Goal: Task Accomplishment & Management: Manage account settings

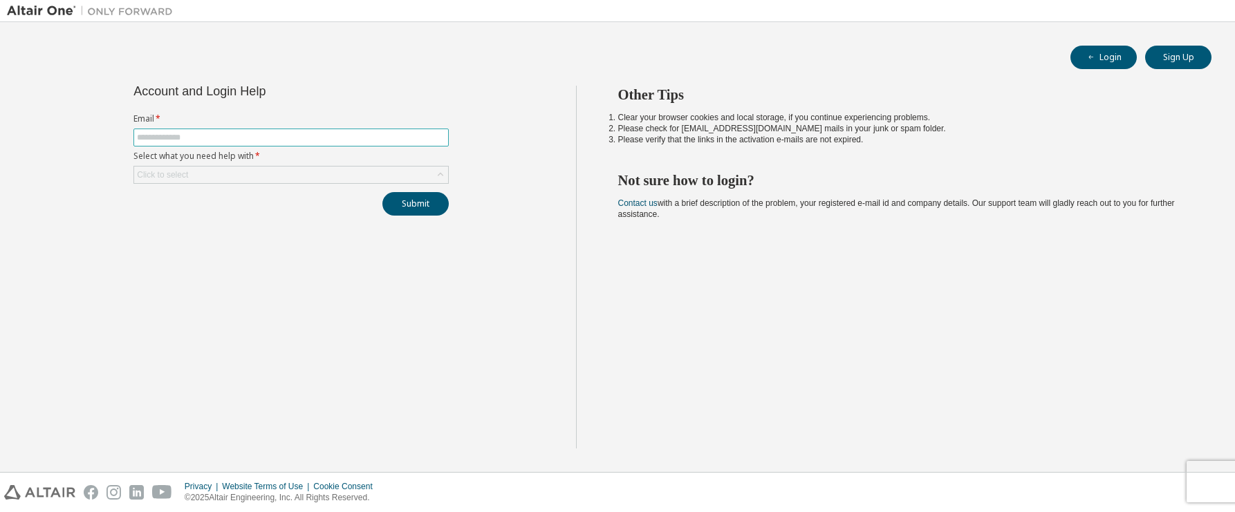
click at [198, 138] on input "text" at bounding box center [291, 137] width 308 height 11
click at [200, 135] on input "text" at bounding box center [291, 137] width 308 height 11
click at [352, 179] on div "Click to select" at bounding box center [291, 175] width 314 height 17
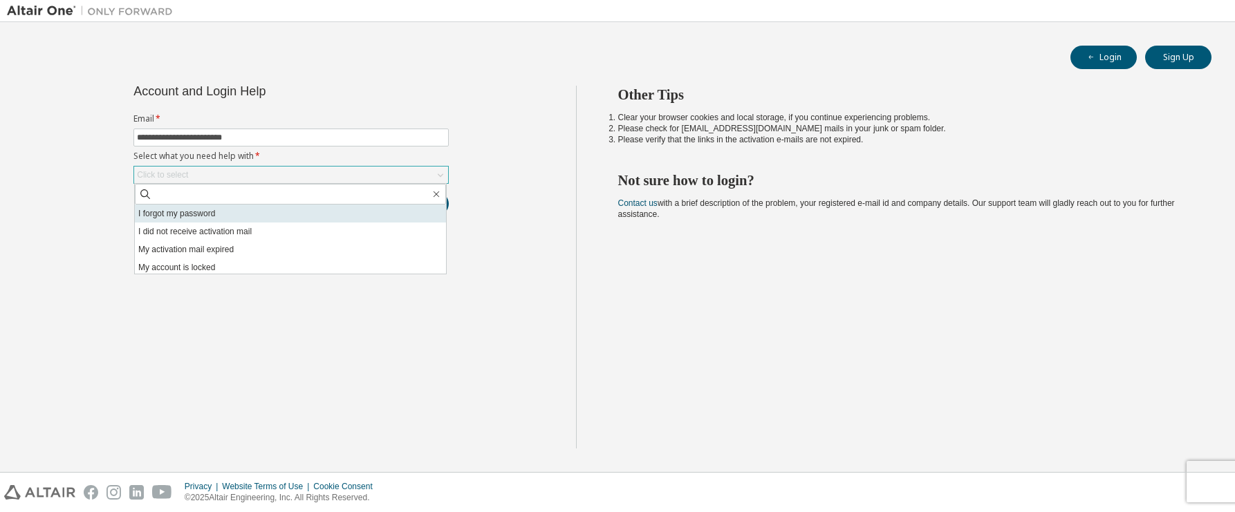
click at [206, 215] on li "I forgot my password" at bounding box center [290, 214] width 311 height 18
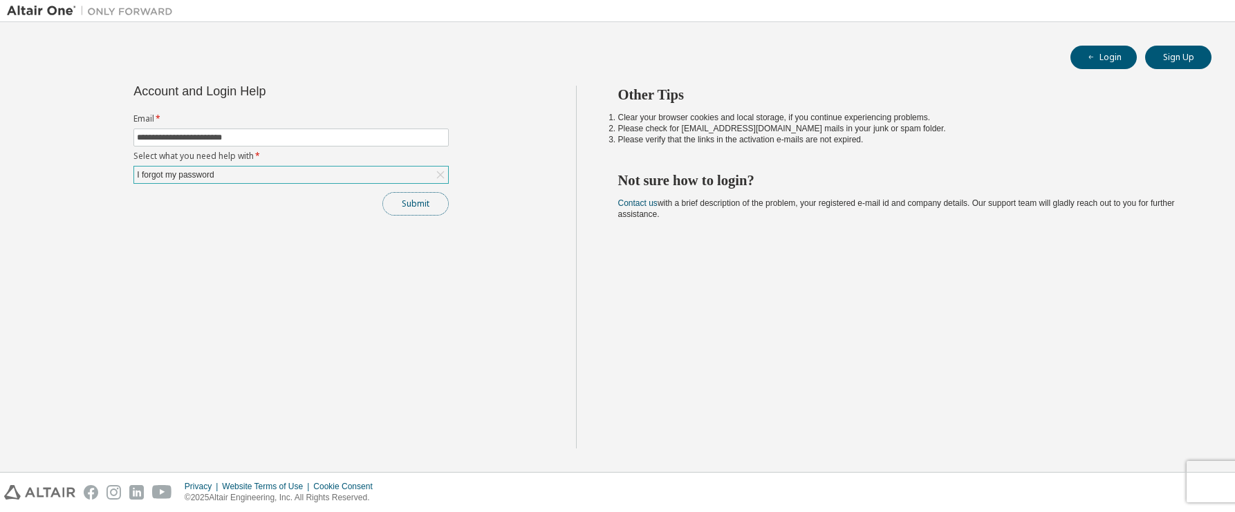
click at [421, 215] on button "Submit" at bounding box center [415, 204] width 66 height 24
click at [267, 134] on input "**********" at bounding box center [291, 137] width 308 height 11
type input "**********"
click at [415, 209] on button "Submit" at bounding box center [415, 204] width 66 height 24
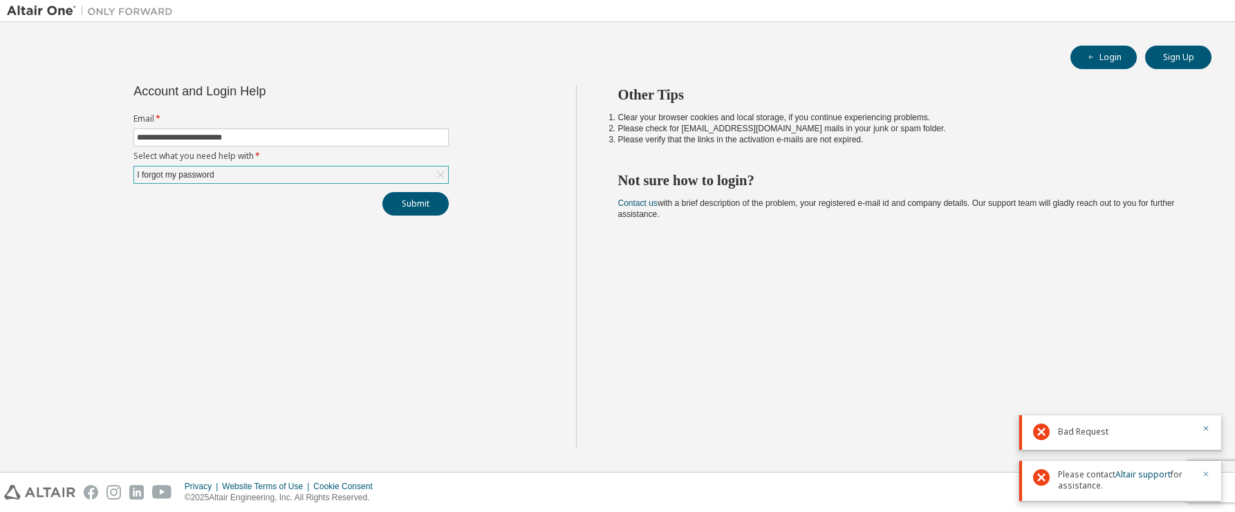
click at [1205, 474] on icon "button" at bounding box center [1206, 474] width 5 height 5
click at [1208, 428] on div "Other Tips Clear your browser cookies and local storage, if you continue experi…" at bounding box center [902, 267] width 653 height 363
click at [422, 206] on button "Submit" at bounding box center [415, 204] width 66 height 24
click at [1214, 476] on div "Please contact Altair support for assistance." at bounding box center [1120, 481] width 202 height 40
click at [1208, 430] on icon "button" at bounding box center [1206, 428] width 8 height 8
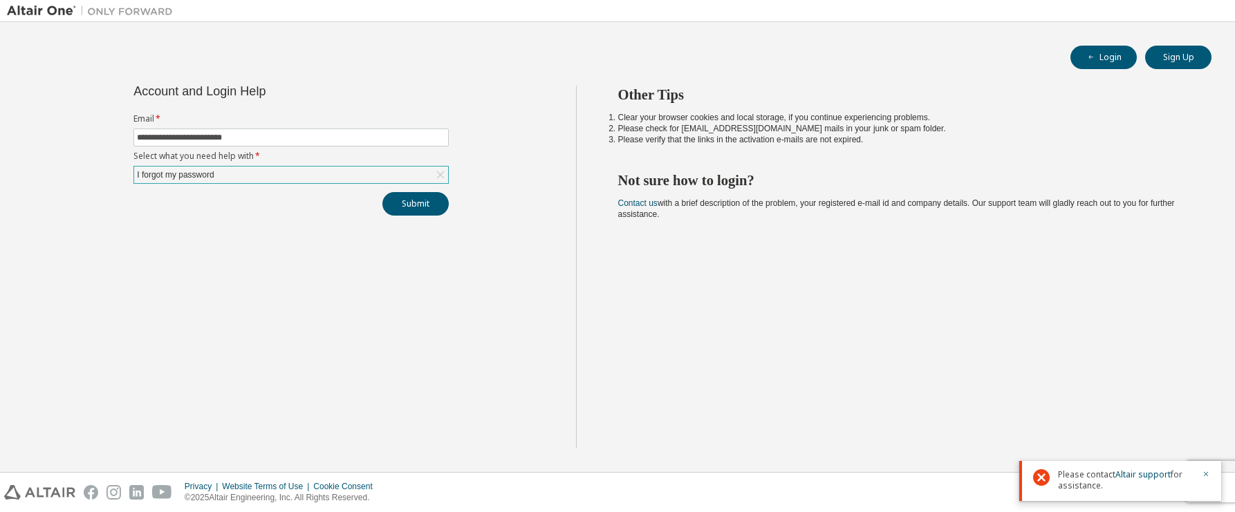
click at [1208, 469] on div "Please contact Altair support for assistance." at bounding box center [1120, 481] width 202 height 40
click at [1202, 472] on div at bounding box center [1201, 480] width 17 height 22
click at [1205, 472] on icon "button" at bounding box center [1206, 474] width 8 height 8
click at [961, 325] on div "Other Tips Clear your browser cookies and local storage, if you continue experi…" at bounding box center [902, 267] width 653 height 363
click at [80, 85] on div "**********" at bounding box center [617, 247] width 1221 height 436
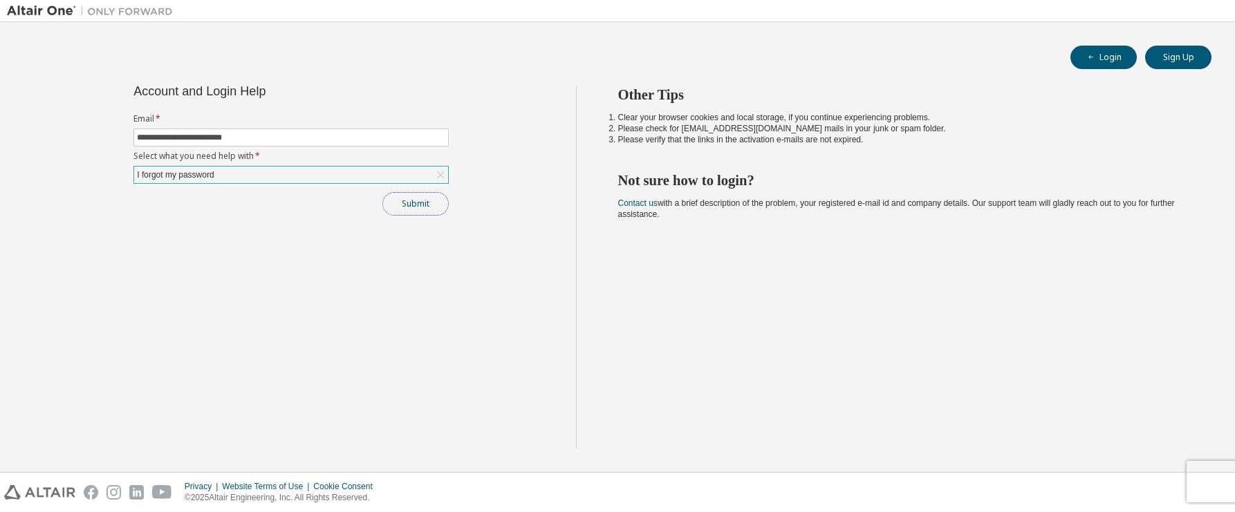
click at [435, 207] on button "Submit" at bounding box center [415, 204] width 66 height 24
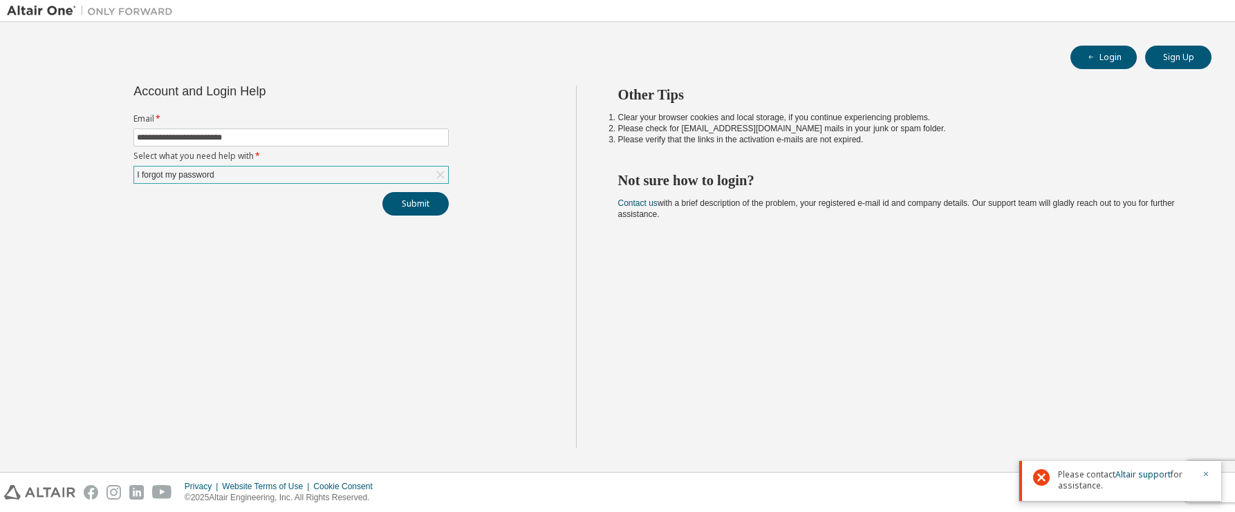
click at [1204, 469] on div "Please contact Altair support for assistance." at bounding box center [1120, 481] width 202 height 40
click at [1208, 475] on icon "button" at bounding box center [1206, 474] width 8 height 8
click at [933, 399] on div "Other Tips Clear your browser cookies and local storage, if you continue experi…" at bounding box center [902, 267] width 653 height 363
